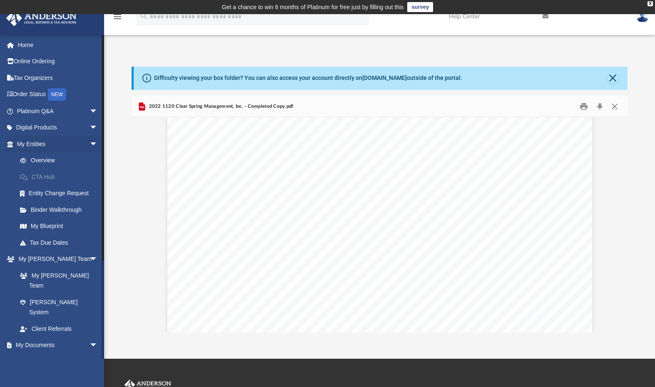
click at [47, 176] on link "CTA Hub" at bounding box center [61, 177] width 99 height 17
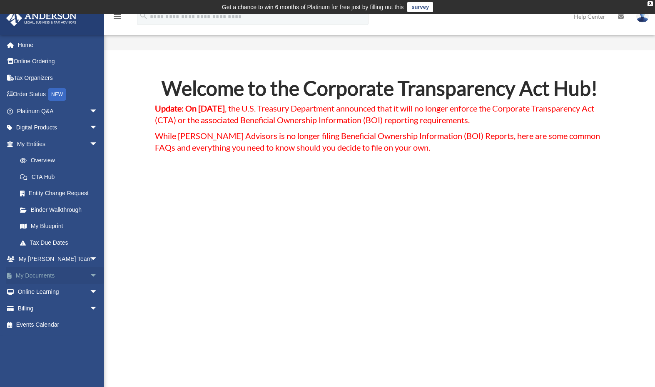
click at [31, 270] on link "My Documents arrow_drop_down" at bounding box center [58, 275] width 104 height 17
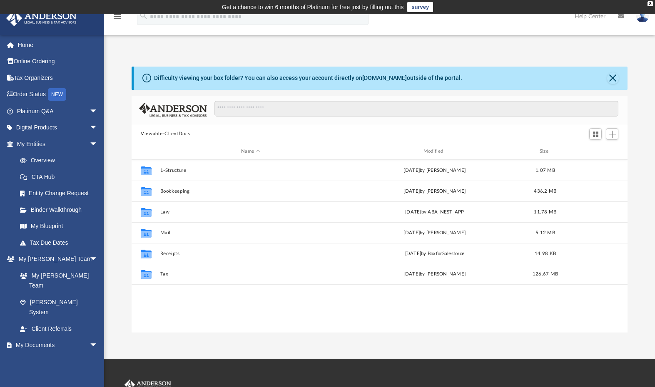
scroll to position [183, 489]
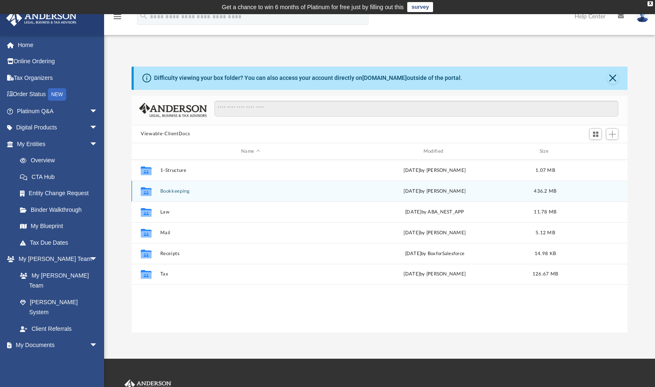
click at [178, 191] on button "Bookkeeping" at bounding box center [250, 191] width 181 height 5
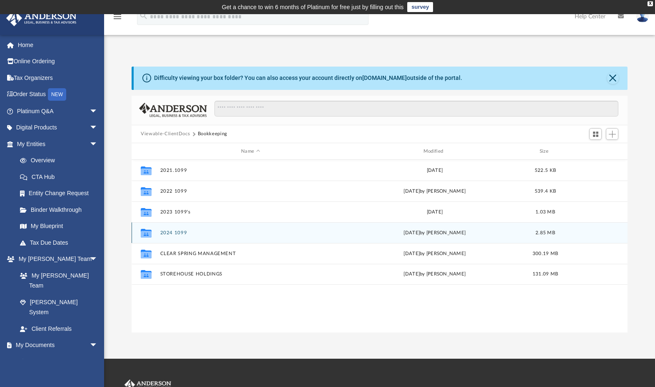
click at [176, 232] on button "2024 1099" at bounding box center [250, 232] width 181 height 5
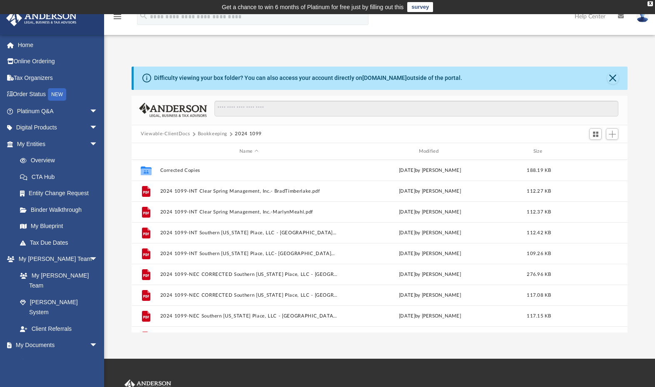
scroll to position [0, 0]
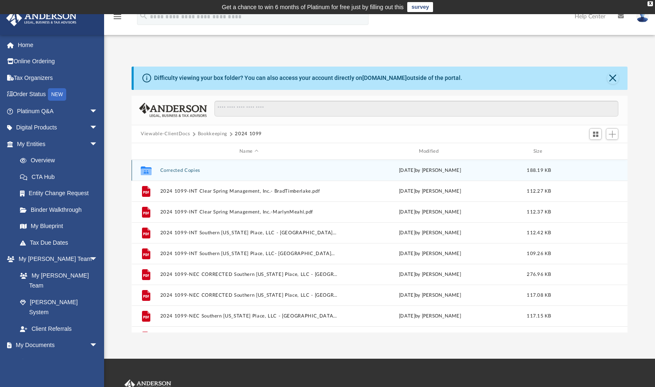
click at [188, 172] on button "Corrected Copies" at bounding box center [248, 170] width 177 height 5
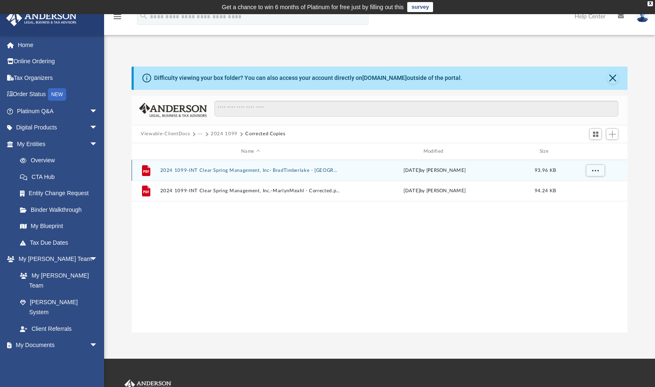
click at [233, 171] on button "2024 1099-INT Clear Spring Management, Inc- BradTimberlake - Corrected.pdf" at bounding box center [250, 170] width 181 height 5
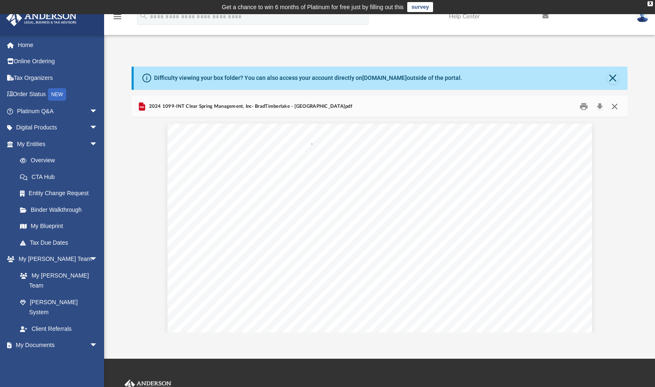
click at [615, 107] on button "Close" at bounding box center [613, 106] width 15 height 13
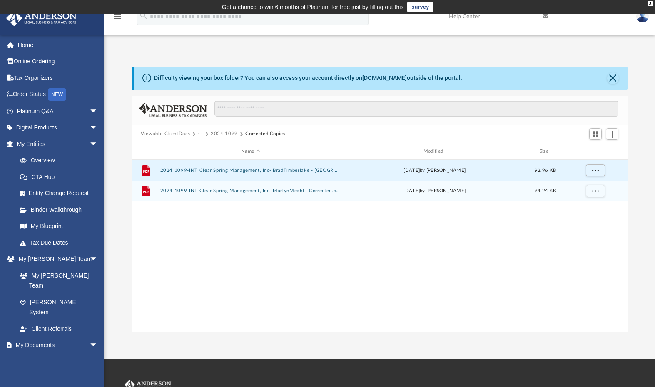
click at [238, 193] on button "2024 1099-INT Clear Spring Management, Inc.-MarlynMeahl - Corrected.pdf" at bounding box center [250, 191] width 181 height 5
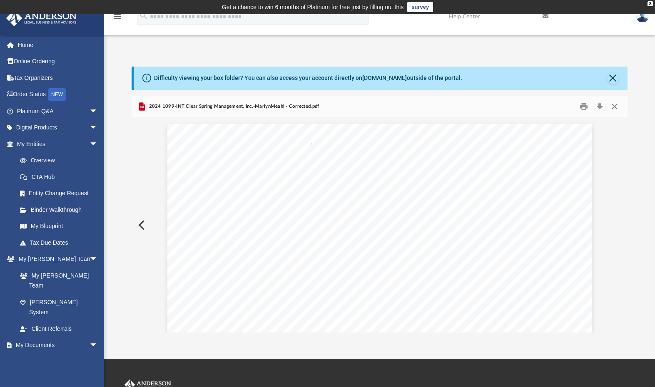
click at [616, 109] on button "Close" at bounding box center [613, 106] width 15 height 13
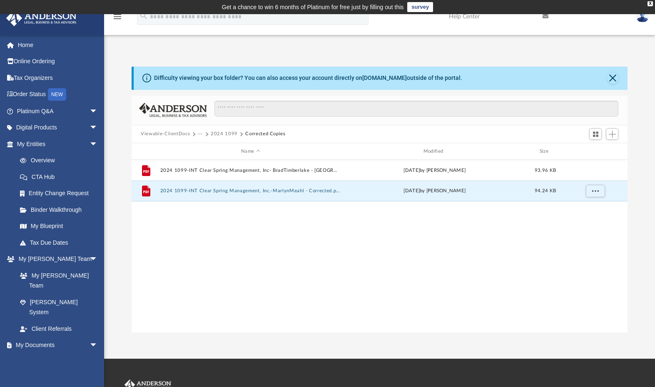
click at [228, 134] on button "2024 1099" at bounding box center [224, 133] width 27 height 7
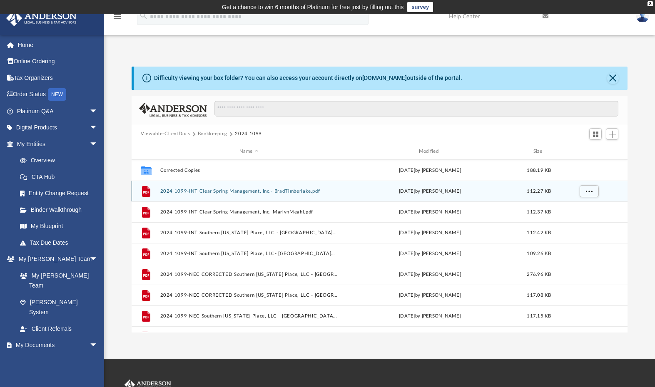
click at [237, 190] on button "2024 1099-INT Clear Spring Management, Inc.- BradTimberlake.pdf" at bounding box center [248, 191] width 177 height 5
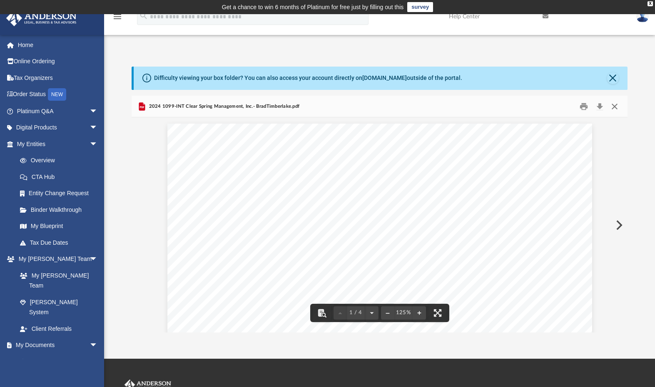
click at [616, 106] on button "Close" at bounding box center [613, 106] width 15 height 13
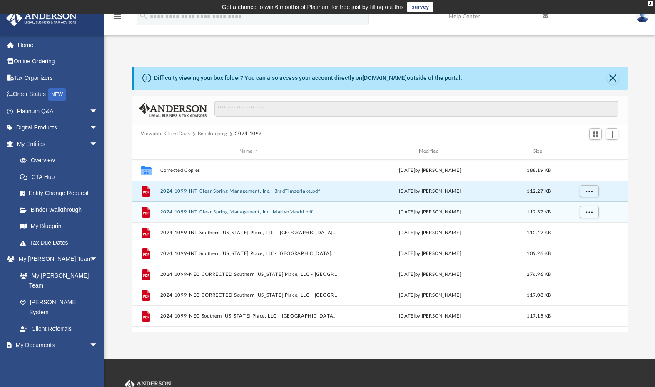
click at [255, 212] on button "2024 1099-INT Clear Spring Management, Inc.-MarlynMeahl.pdf" at bounding box center [248, 211] width 177 height 5
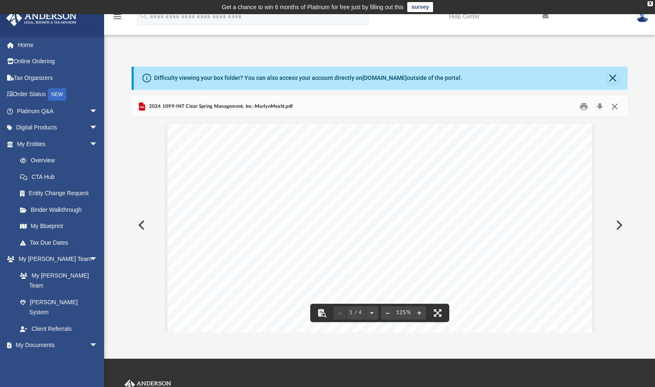
click at [615, 107] on button "Close" at bounding box center [613, 106] width 15 height 13
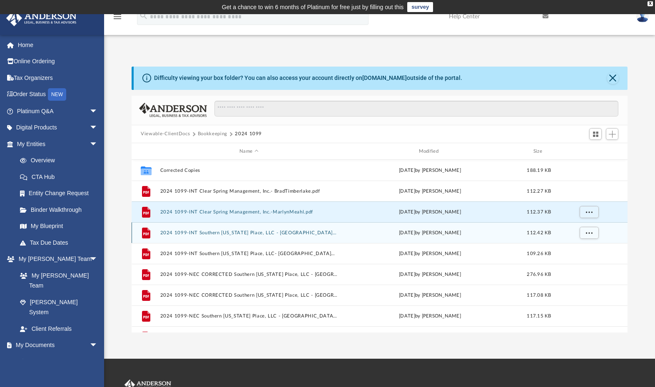
click at [251, 233] on button "2024 1099-INT Southern Indiana Place, LLC - MarlynMeahl.pdf" at bounding box center [248, 232] width 177 height 5
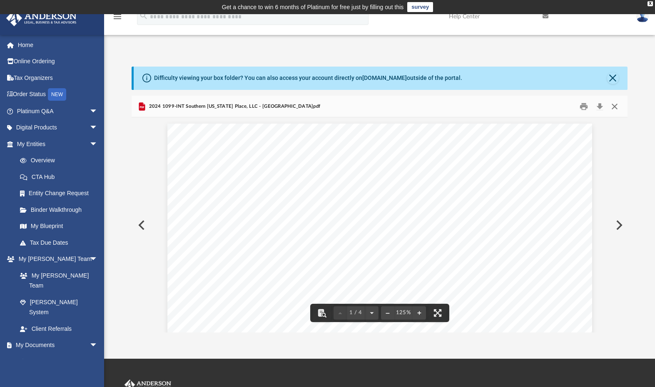
click at [615, 107] on button "Close" at bounding box center [613, 106] width 15 height 13
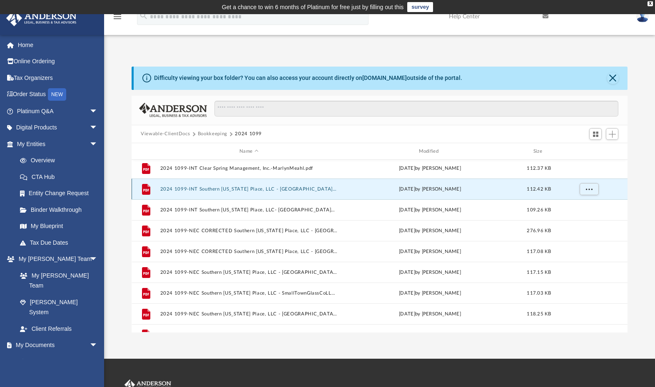
scroll to position [44, 0]
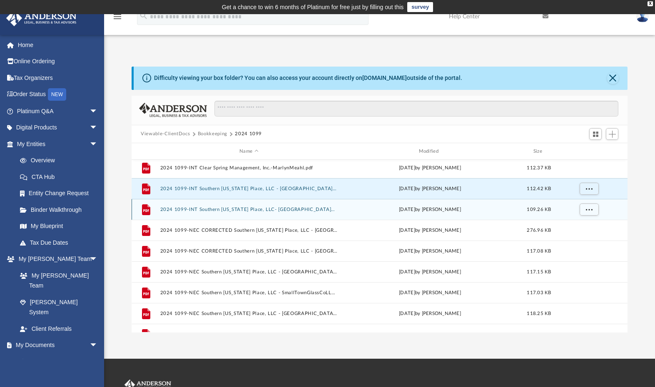
click at [292, 210] on button "2024 1099-INT Southern Indiana Place, LLC- MarlynMeahl.pdf" at bounding box center [248, 209] width 177 height 5
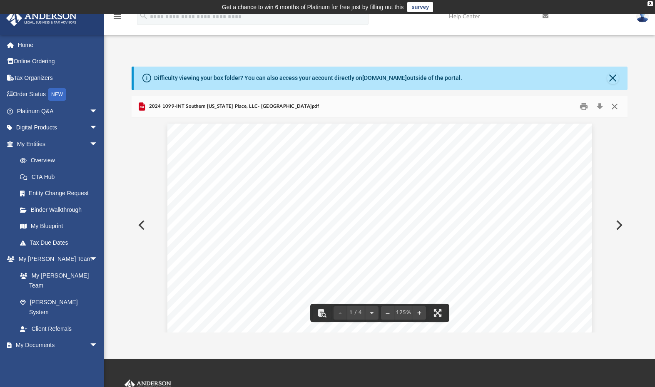
click at [614, 107] on button "Close" at bounding box center [613, 106] width 15 height 13
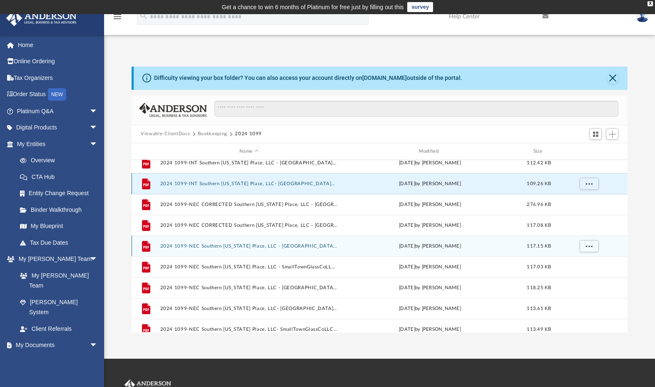
scroll to position [70, 0]
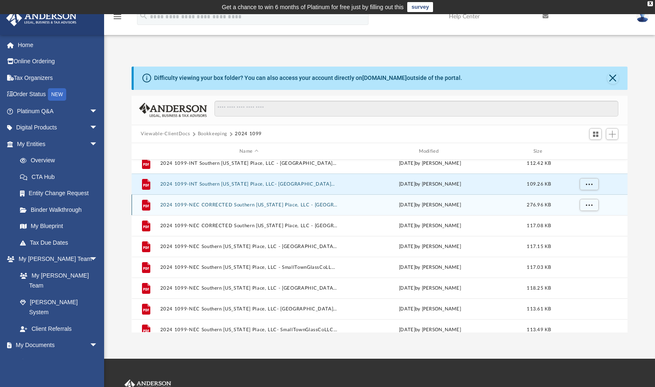
click at [273, 206] on button "2024 1099-NEC CORRECTED Southern Indiana Place, LLC - StuckwischHeatingAirLLC -…" at bounding box center [248, 204] width 177 height 5
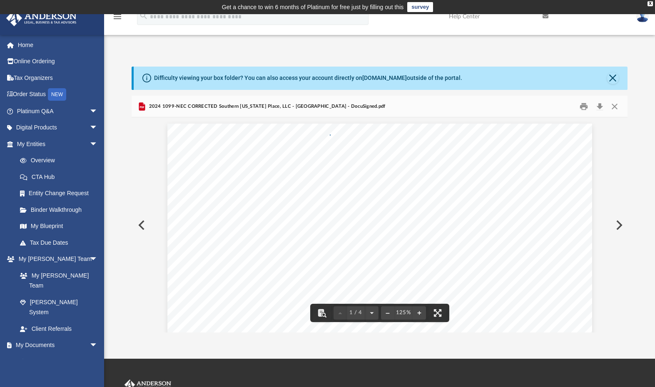
scroll to position [0, 0]
click at [618, 109] on button "Close" at bounding box center [613, 106] width 15 height 13
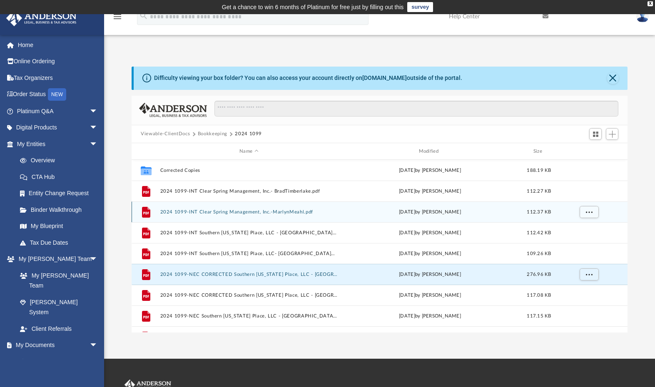
click at [261, 212] on button "2024 1099-INT Clear Spring Management, Inc.-MarlynMeahl.pdf" at bounding box center [248, 211] width 177 height 5
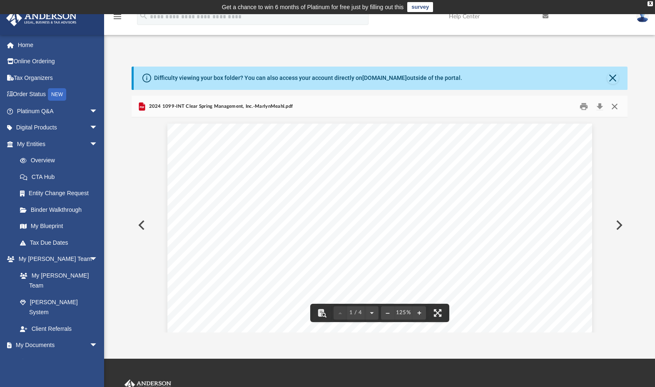
click at [614, 107] on button "Close" at bounding box center [613, 106] width 15 height 13
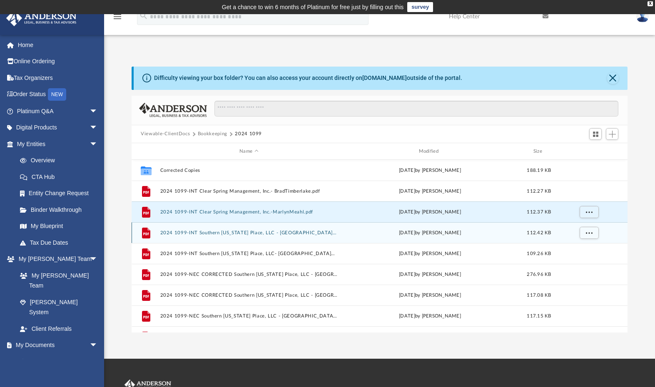
click at [277, 232] on button "2024 1099-INT Southern Indiana Place, LLC - MarlynMeahl.pdf" at bounding box center [248, 232] width 177 height 5
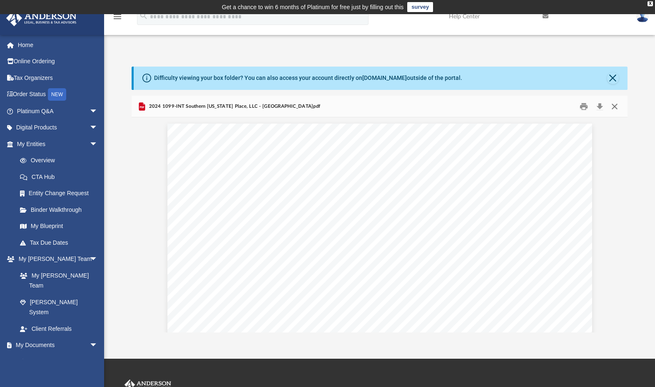
click at [615, 104] on button "Close" at bounding box center [613, 106] width 15 height 13
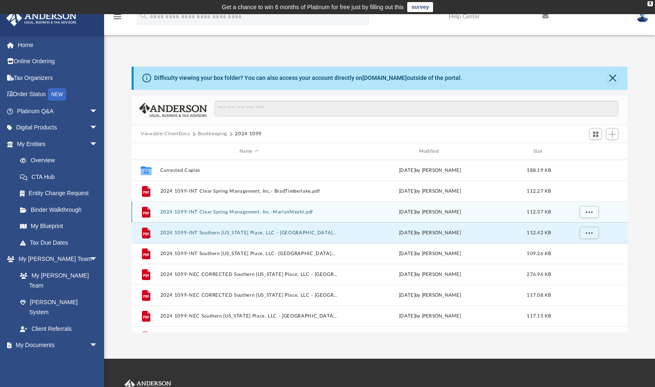
click at [234, 212] on button "2024 1099-INT Clear Spring Management, Inc.-MarlynMeahl.pdf" at bounding box center [248, 211] width 177 height 5
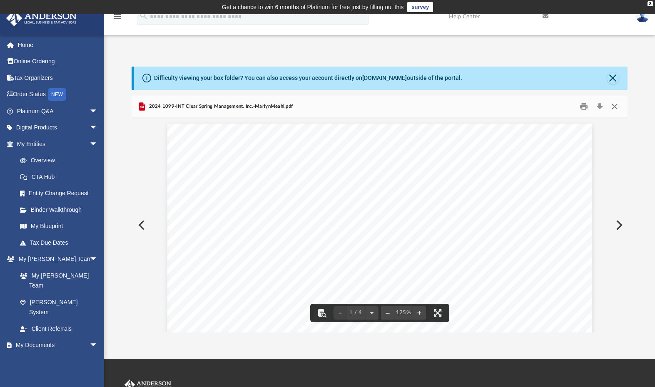
click at [618, 107] on button "Close" at bounding box center [613, 106] width 15 height 13
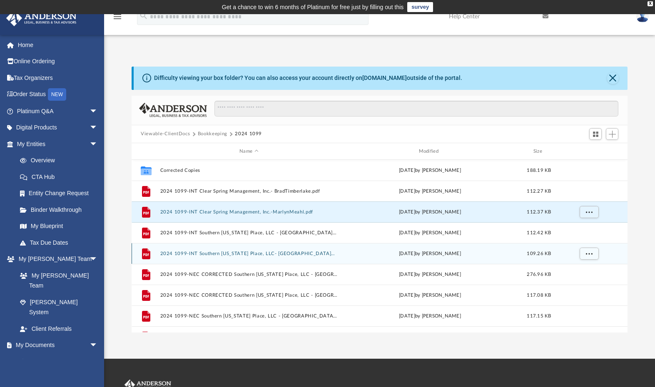
click at [251, 255] on button "2024 1099-INT Southern Indiana Place, LLC- MarlynMeahl.pdf" at bounding box center [248, 253] width 177 height 5
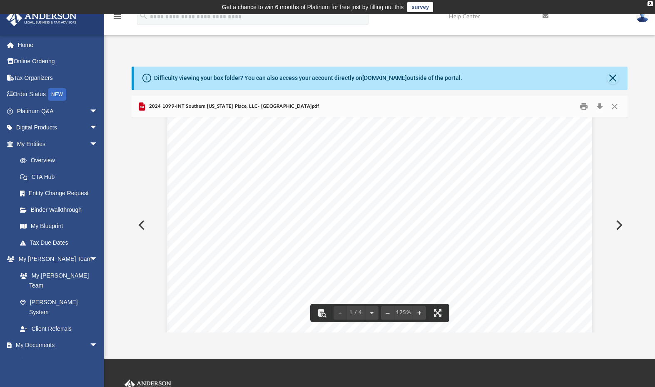
scroll to position [3, 0]
click at [616, 107] on button "Close" at bounding box center [613, 106] width 15 height 13
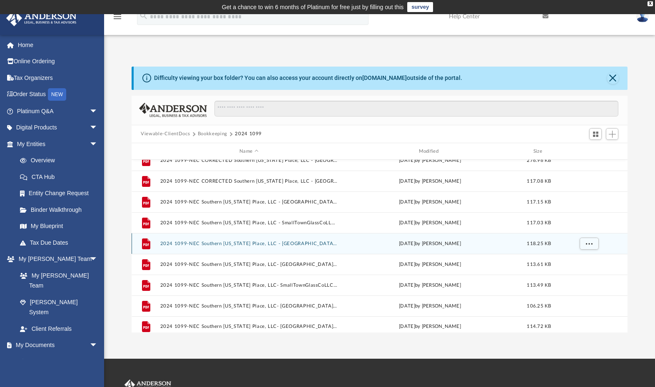
scroll to position [115, 0]
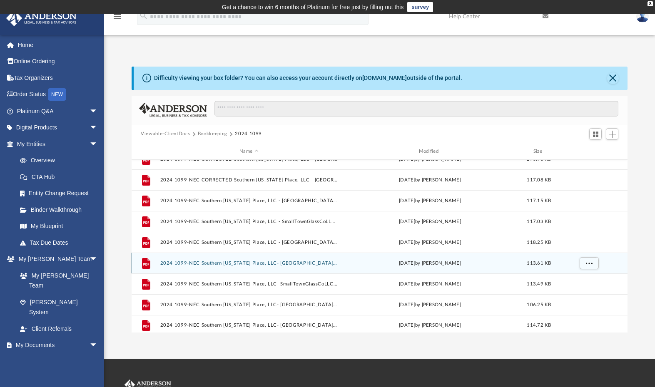
click at [297, 264] on button "2024 1099-NEC Southern Indiana Place, LLC- ArchieMTimberlake.pdf" at bounding box center [248, 263] width 177 height 5
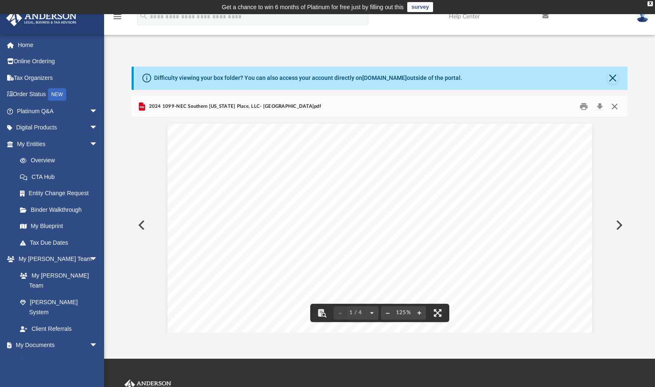
click at [614, 107] on button "Close" at bounding box center [613, 106] width 15 height 13
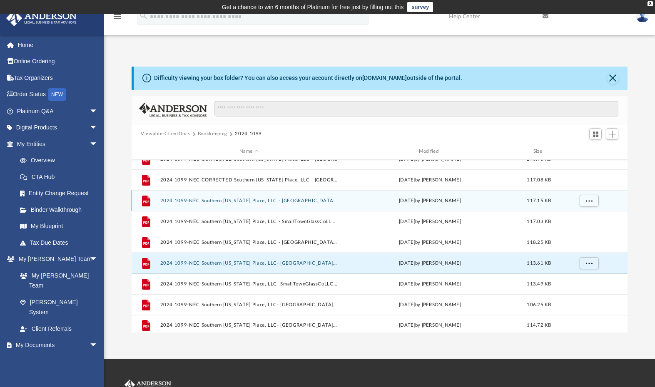
click at [265, 201] on button "2024 1099-NEC Southern Indiana Place, LLC - ArchieMTimberlake.pdf" at bounding box center [248, 200] width 177 height 5
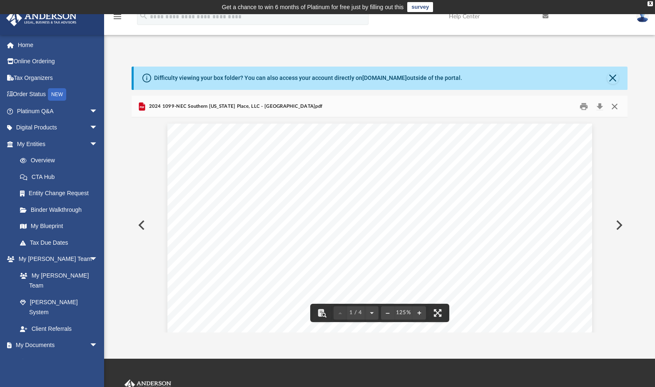
click at [611, 108] on button "Close" at bounding box center [613, 106] width 15 height 13
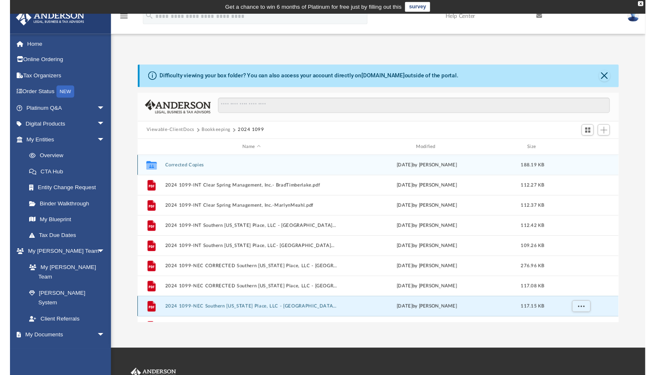
scroll to position [0, 0]
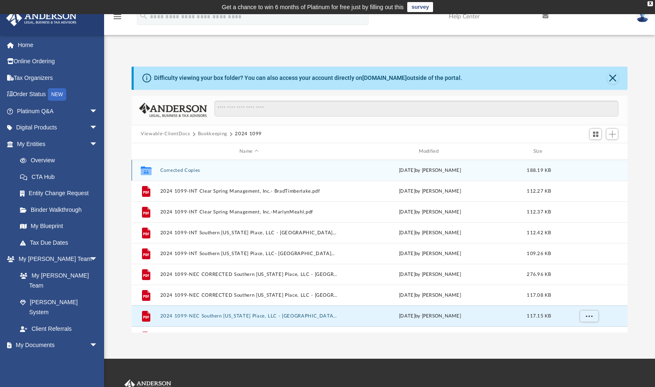
click at [186, 170] on button "Corrected Copies" at bounding box center [248, 170] width 177 height 5
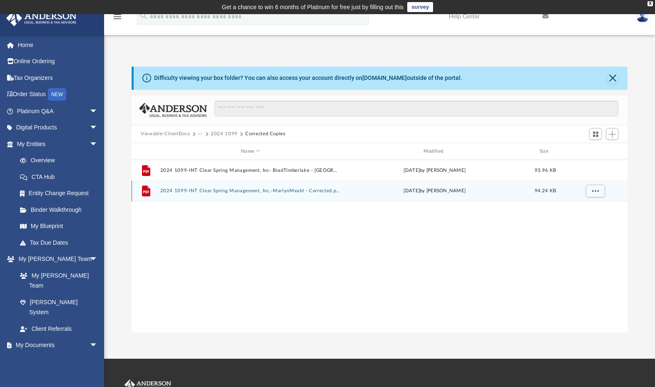
click at [276, 190] on button "2024 1099-INT Clear Spring Management, Inc.-MarlynMeahl - Corrected.pdf" at bounding box center [250, 191] width 181 height 5
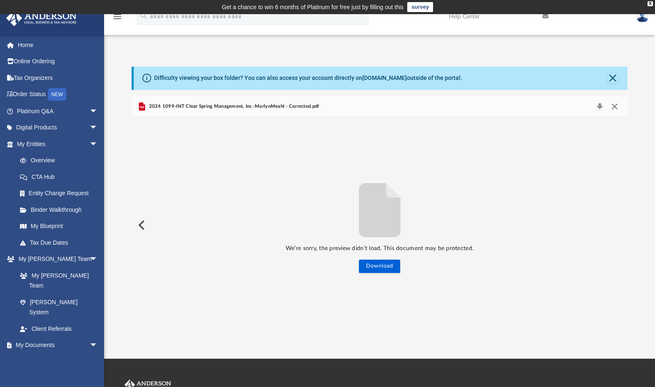
click at [616, 107] on button "Close" at bounding box center [613, 107] width 15 height 12
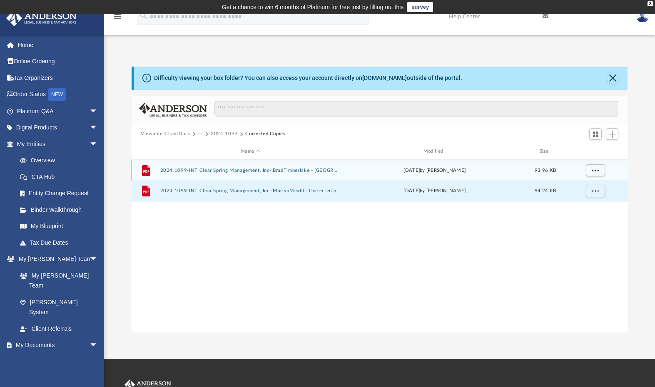
click at [273, 170] on button "2024 1099-INT Clear Spring Management, Inc- BradTimberlake - Corrected.pdf" at bounding box center [250, 170] width 181 height 5
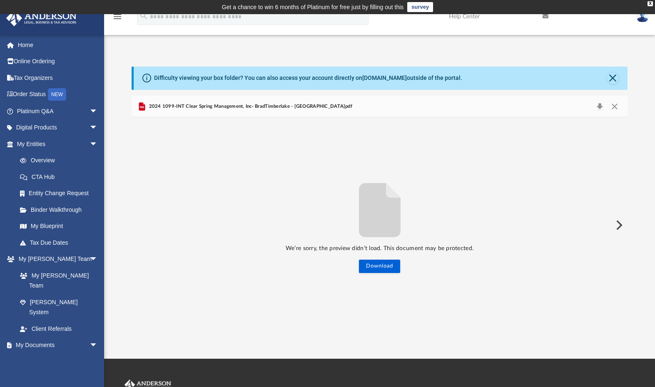
click at [255, 108] on span "2024 1099-INT Clear Spring Management, Inc- BradTimberlake - Corrected.pdf" at bounding box center [249, 106] width 205 height 7
click at [615, 107] on button "Close" at bounding box center [613, 107] width 15 height 12
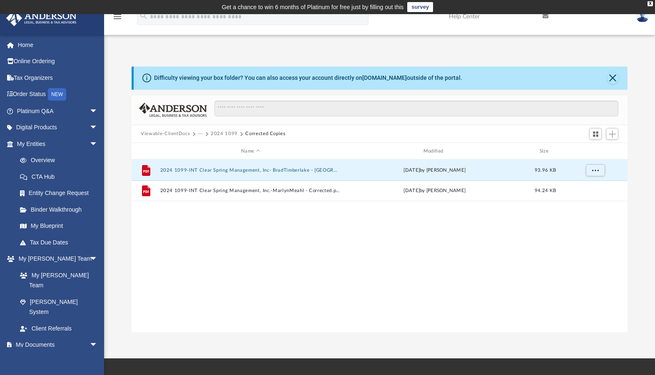
click at [353, 211] on div "File 2024 1099-INT Clear Spring Management, Inc- BradTimberlake - Corrected.pdf…" at bounding box center [380, 246] width 496 height 172
click at [314, 172] on button "2024 1099-INT Clear Spring Management, Inc- BradTimberlake - Corrected.pdf" at bounding box center [250, 170] width 181 height 5
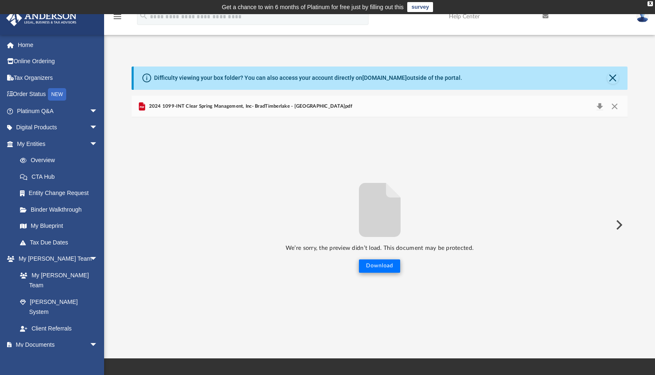
click at [385, 266] on button "Download" at bounding box center [379, 266] width 41 height 13
click at [446, 300] on div "We’re sorry, the preview didn’t load. This document may be protected. Download" at bounding box center [380, 224] width 496 height 215
click at [614, 108] on button "Close" at bounding box center [613, 107] width 15 height 12
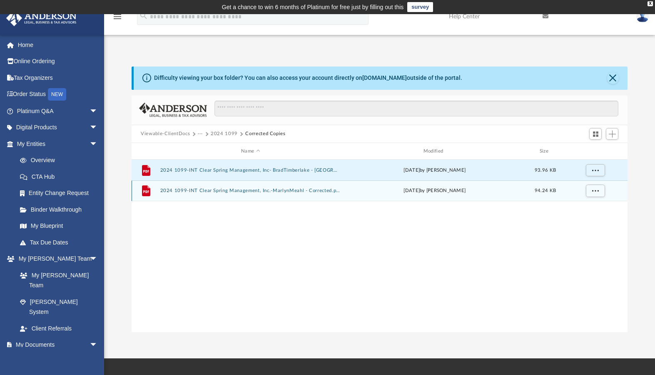
click at [270, 190] on button "2024 1099-INT Clear Spring Management, Inc.-MarlynMeahl - Corrected.pdf" at bounding box center [250, 191] width 181 height 5
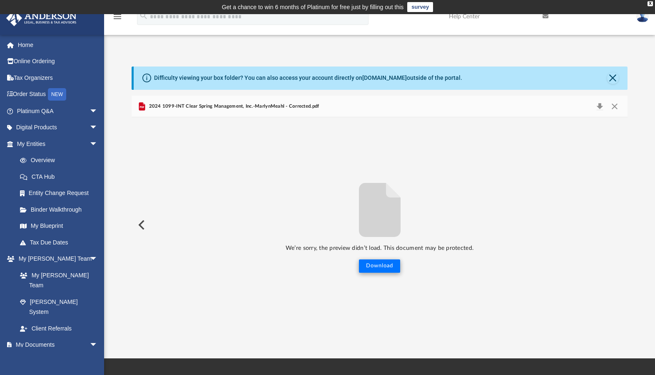
click at [377, 268] on button "Download" at bounding box center [379, 266] width 41 height 13
